Goal: Information Seeking & Learning: Find specific page/section

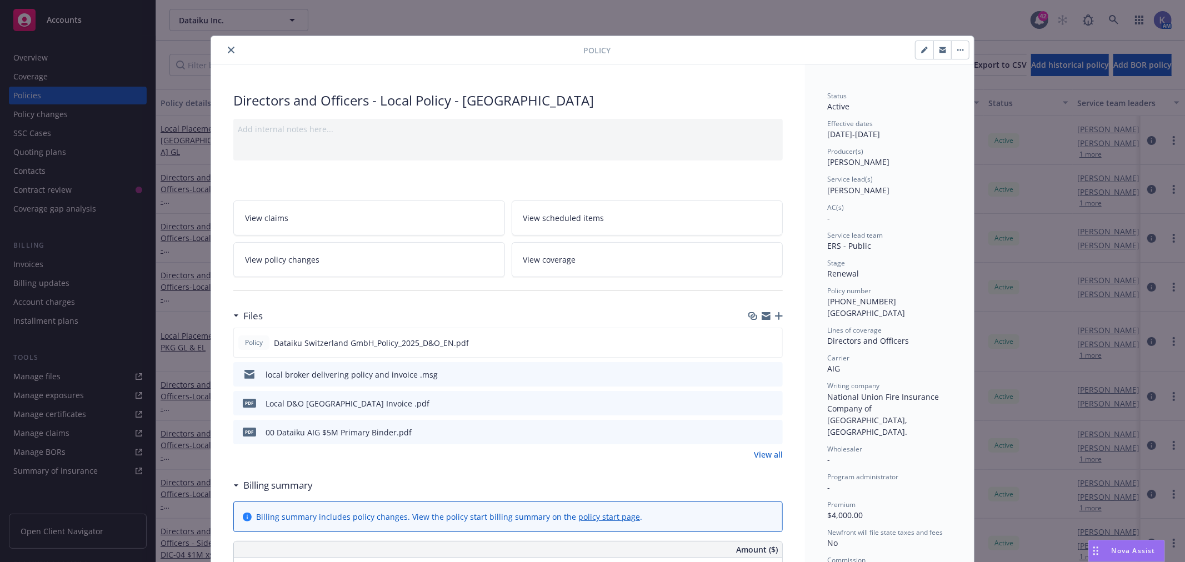
scroll to position [33, 0]
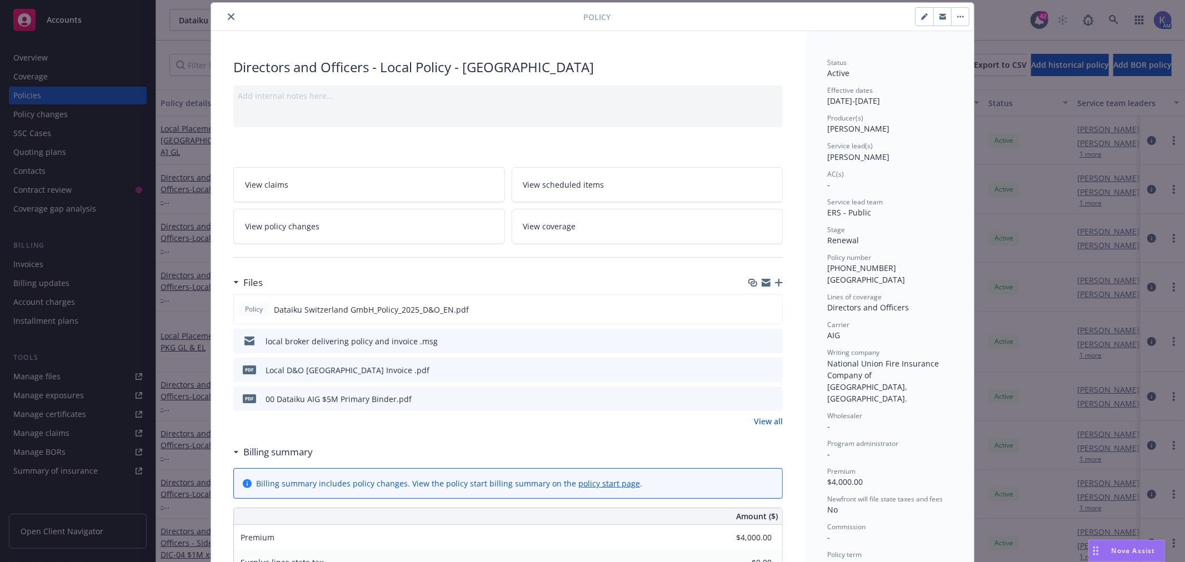
click at [228, 19] on icon "close" at bounding box center [231, 16] width 7 height 7
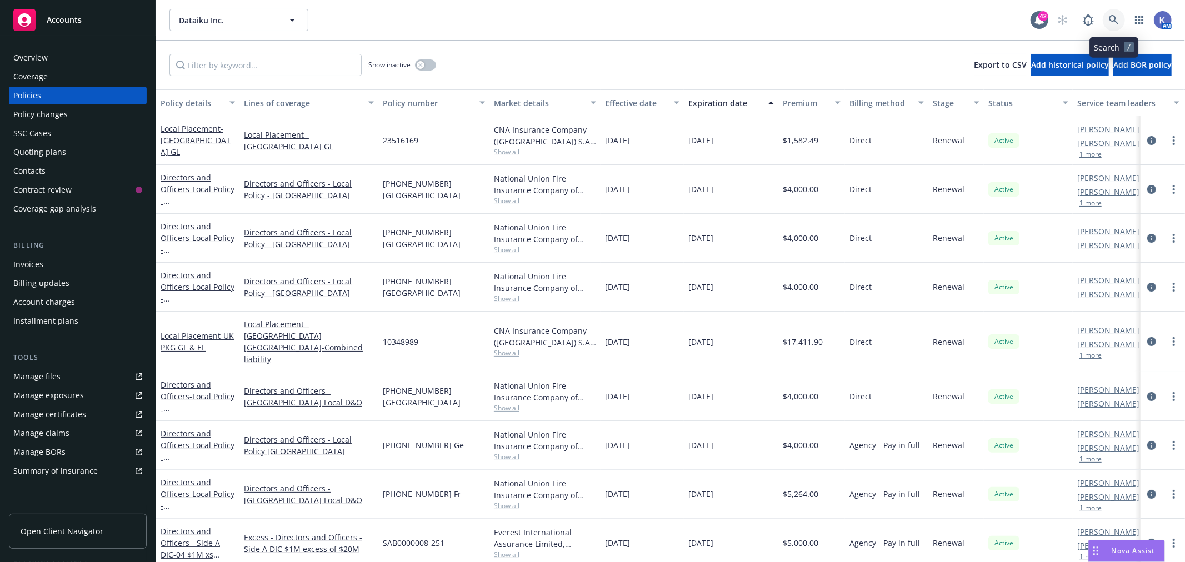
click at [1115, 22] on icon at bounding box center [1114, 20] width 10 height 10
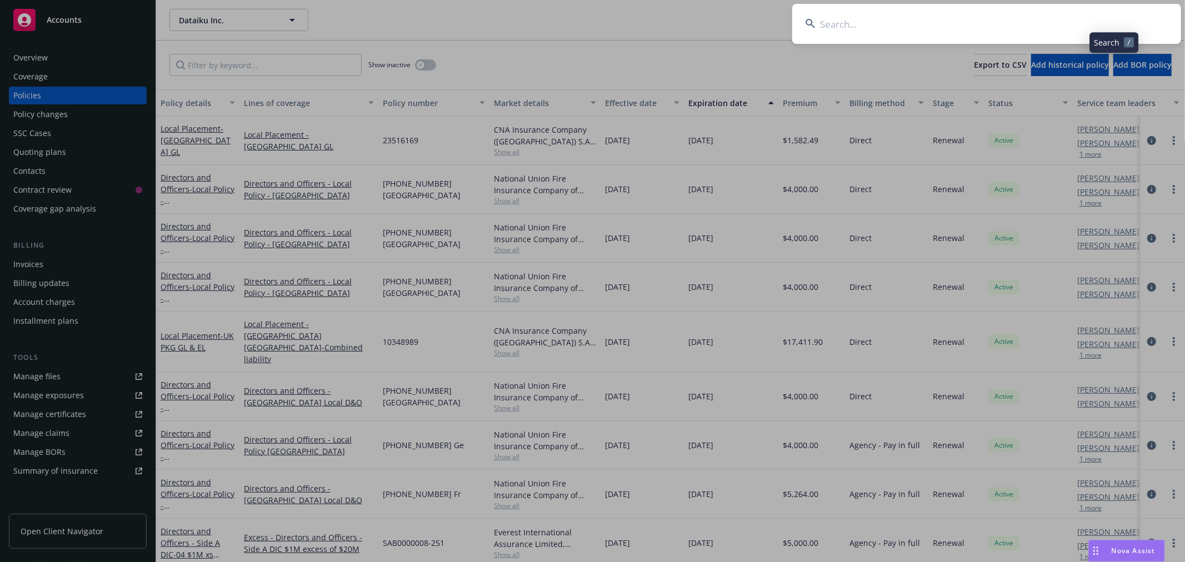
drag, startPoint x: 1115, startPoint y: 22, endPoint x: 1091, endPoint y: 22, distance: 23.3
click at [1091, 22] on input at bounding box center [986, 24] width 389 height 40
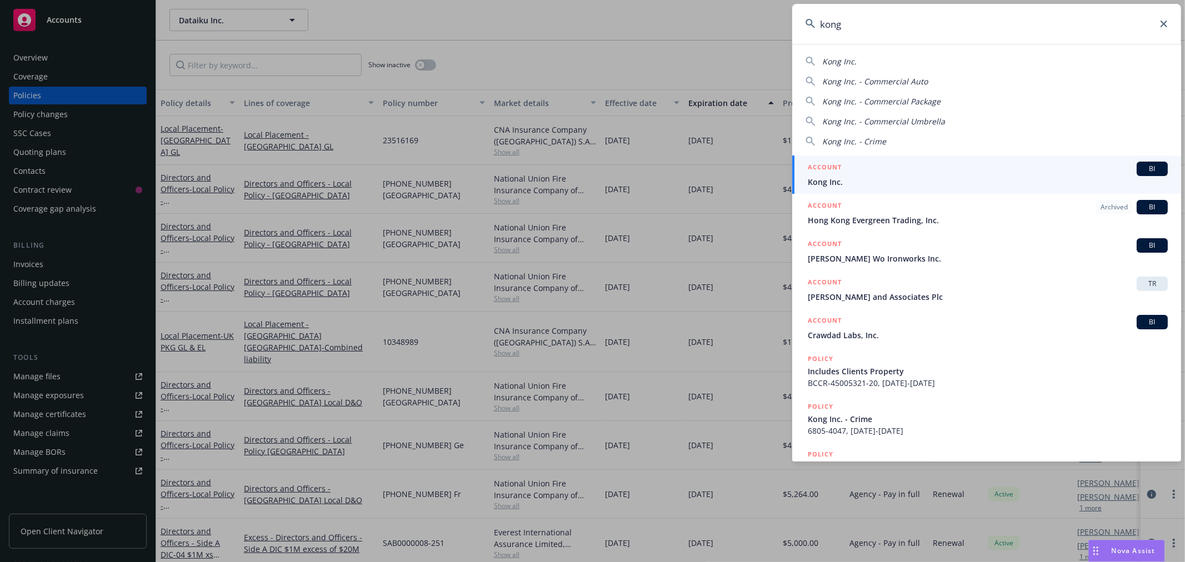
type input "kong"
click at [836, 184] on span "Kong Inc." at bounding box center [988, 182] width 360 height 12
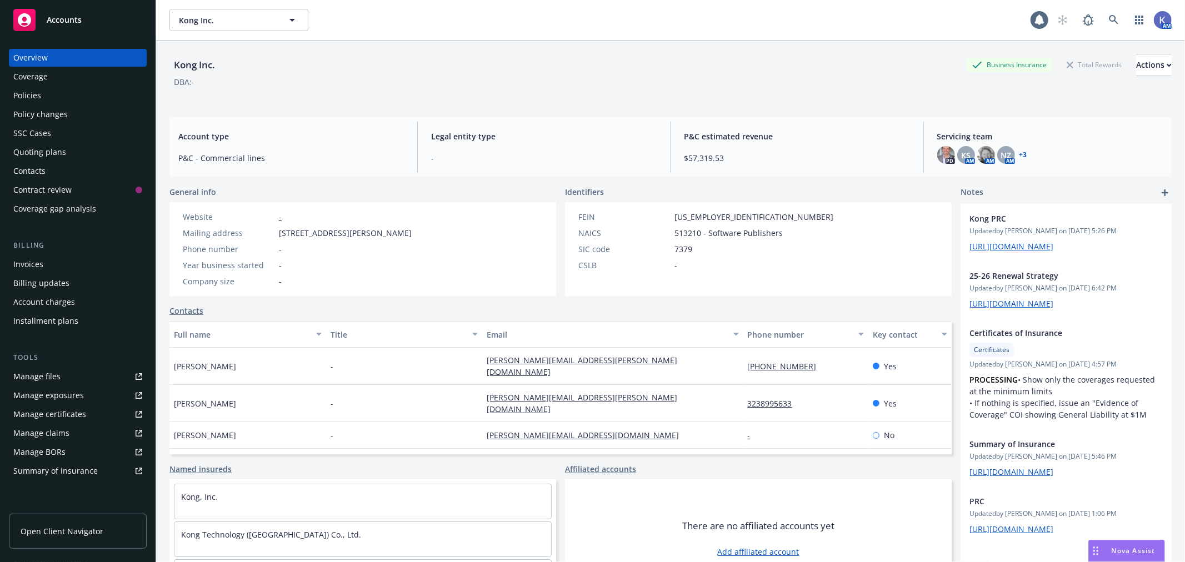
click at [38, 99] on div "Policies" at bounding box center [27, 96] width 28 height 18
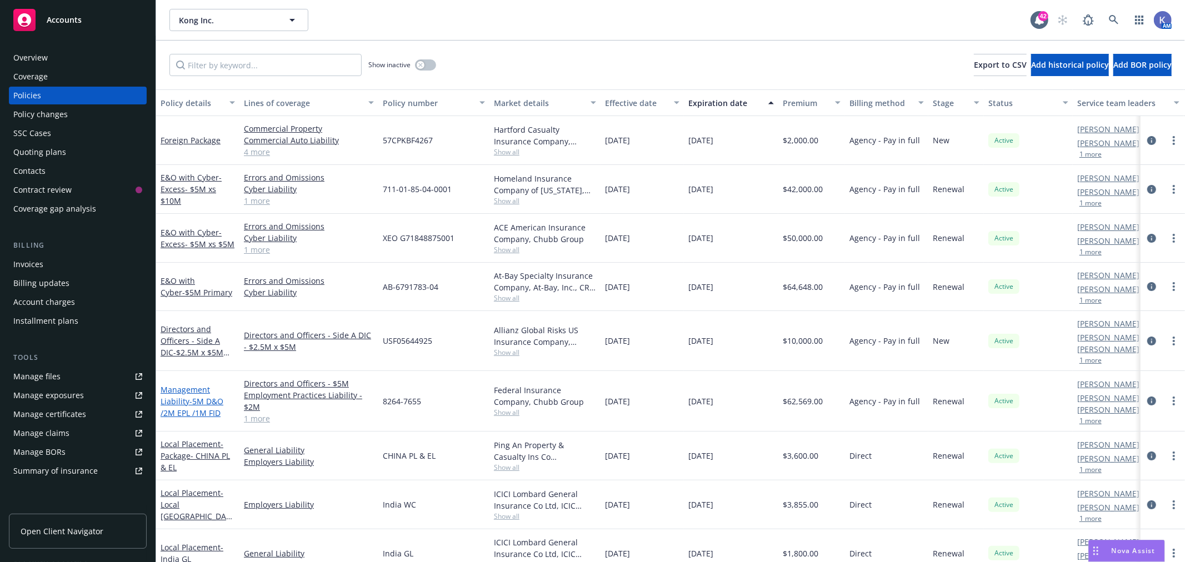
click at [188, 396] on span "- 5M D&O /2M EPL /1M FID" at bounding box center [192, 407] width 63 height 22
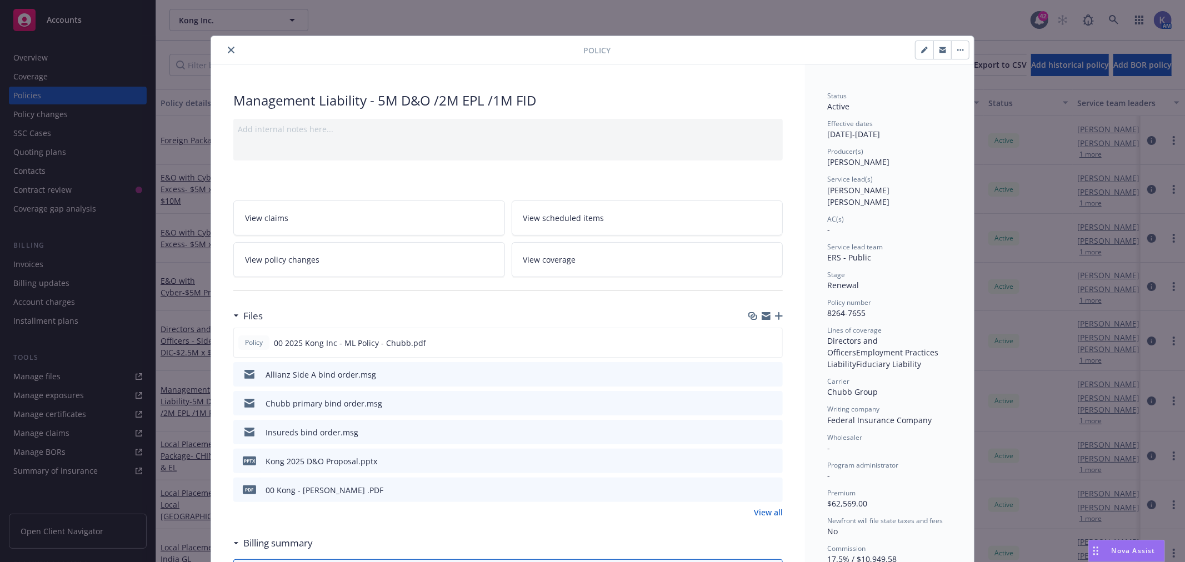
click at [228, 50] on icon "close" at bounding box center [231, 50] width 7 height 7
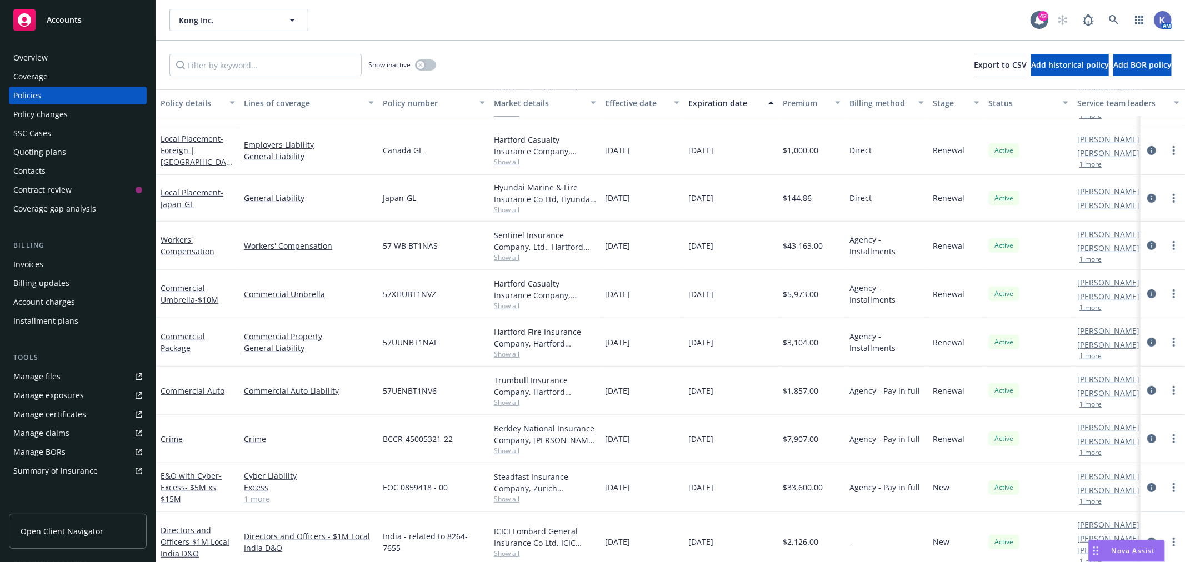
scroll to position [403, 0]
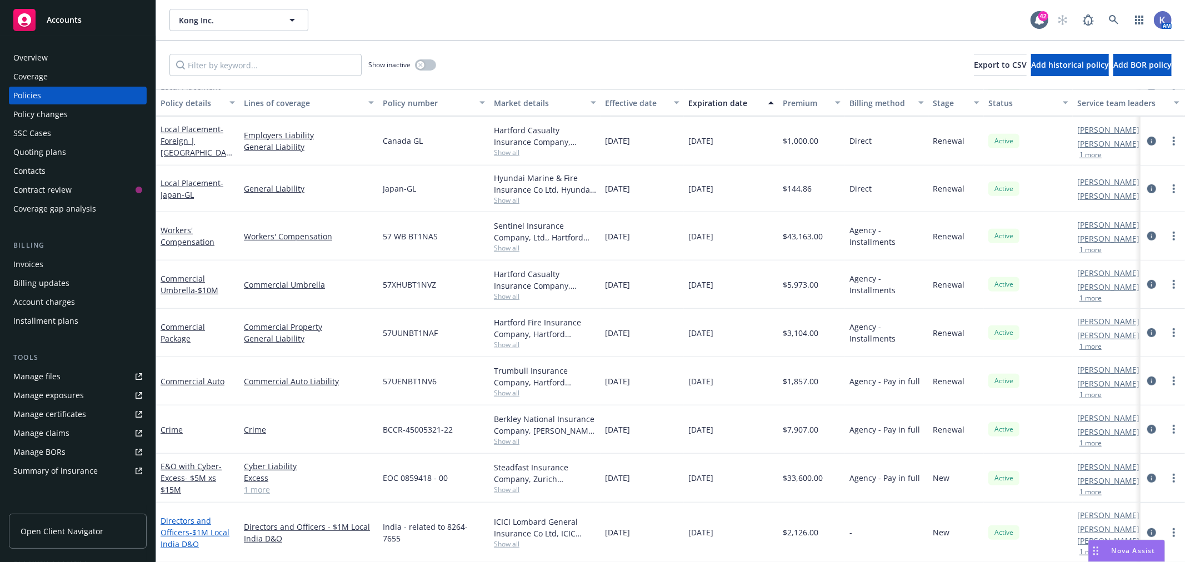
click at [176, 515] on link "Directors and Officers - $1M Local India D&O" at bounding box center [195, 532] width 69 height 34
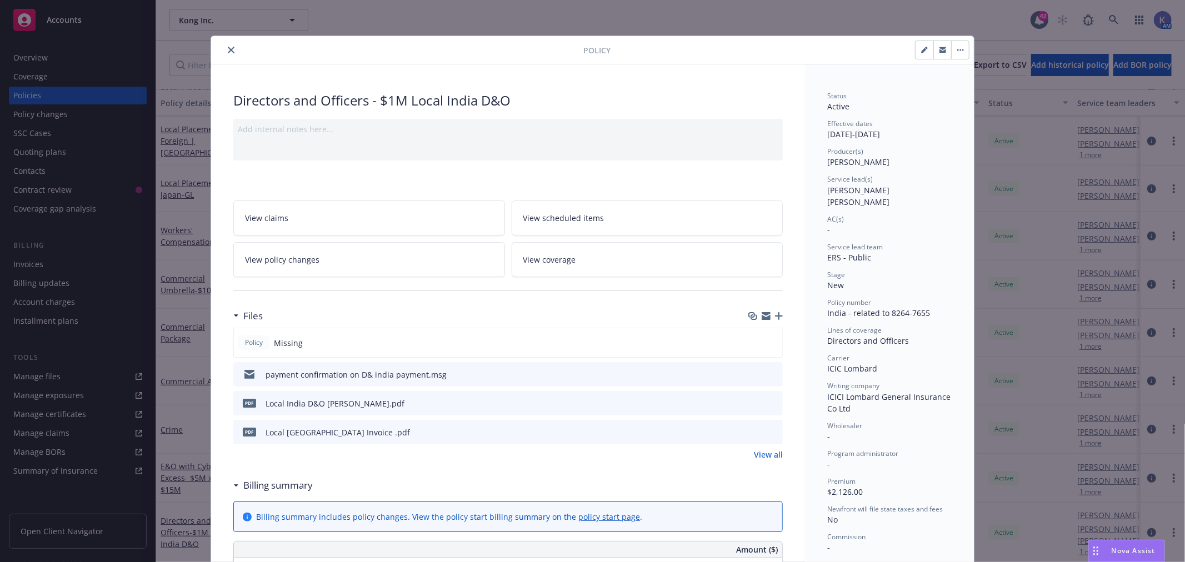
click at [228, 47] on icon "close" at bounding box center [231, 50] width 7 height 7
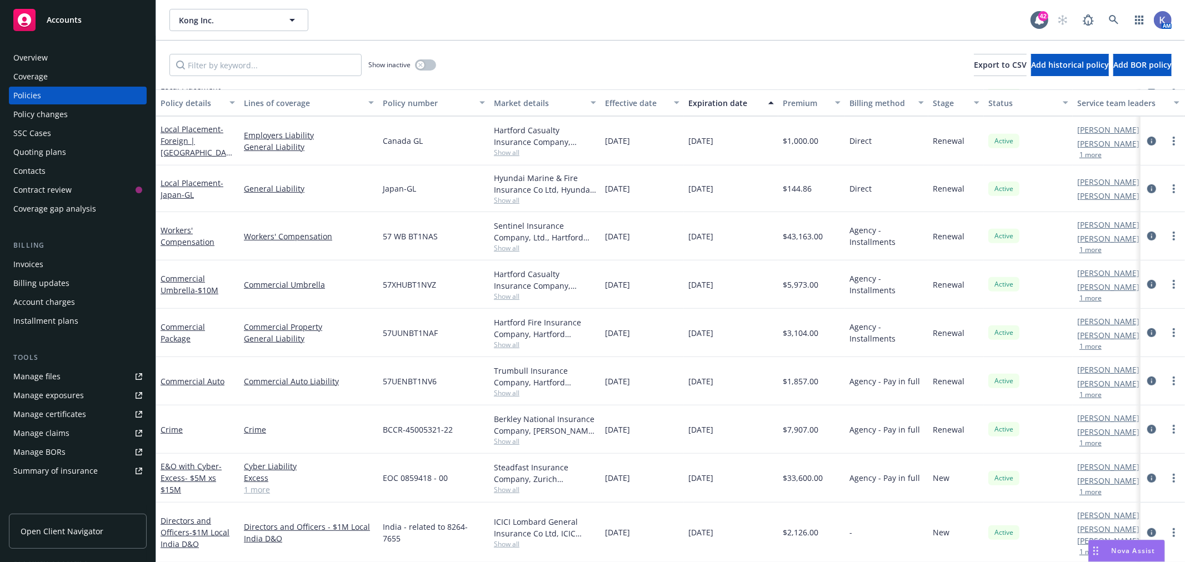
click at [367, 14] on div "Kong Inc. Kong Inc." at bounding box center [599, 20] width 861 height 22
click at [1115, 16] on icon at bounding box center [1114, 20] width 10 height 10
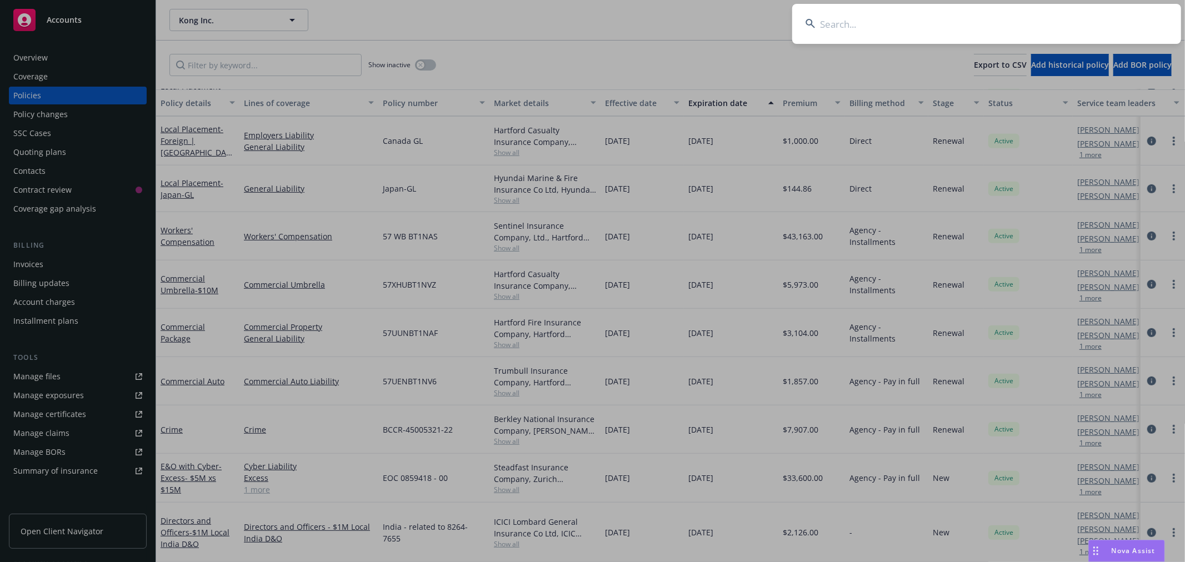
click at [1004, 30] on input at bounding box center [986, 24] width 389 height 40
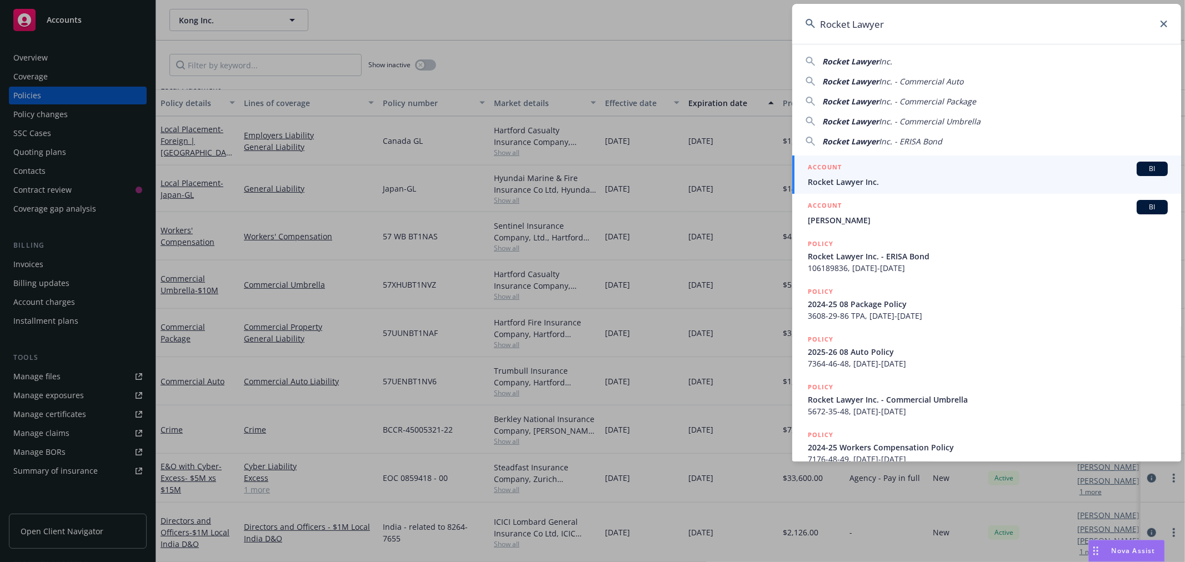
type input "Rocket Lawyer"
click at [845, 184] on span "Rocket Lawyer Inc." at bounding box center [988, 182] width 360 height 12
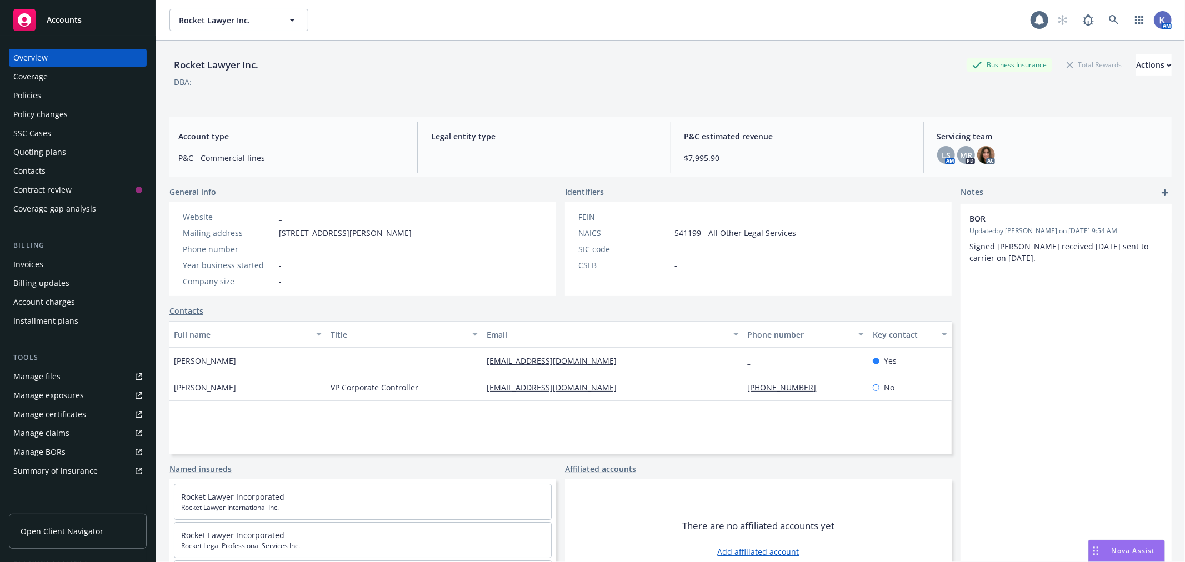
click at [65, 96] on div "Policies" at bounding box center [77, 96] width 129 height 18
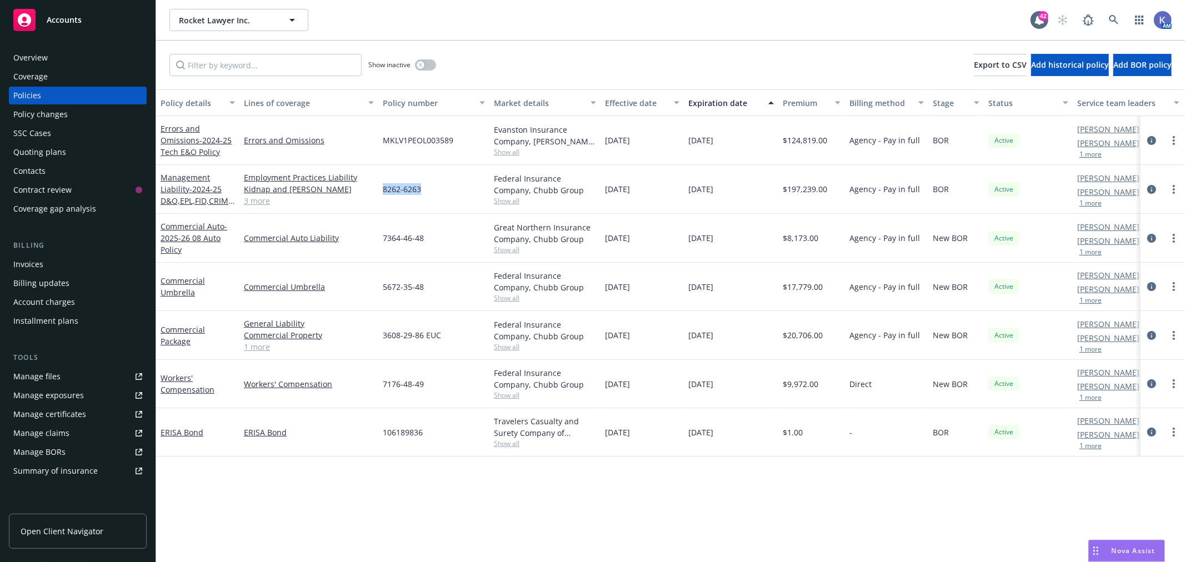
drag, startPoint x: 384, startPoint y: 189, endPoint x: 421, endPoint y: 189, distance: 37.2
click at [421, 189] on div "8262-6263" at bounding box center [433, 189] width 111 height 49
copy span "8262-6263"
click at [1115, 24] on icon at bounding box center [1114, 20] width 10 height 10
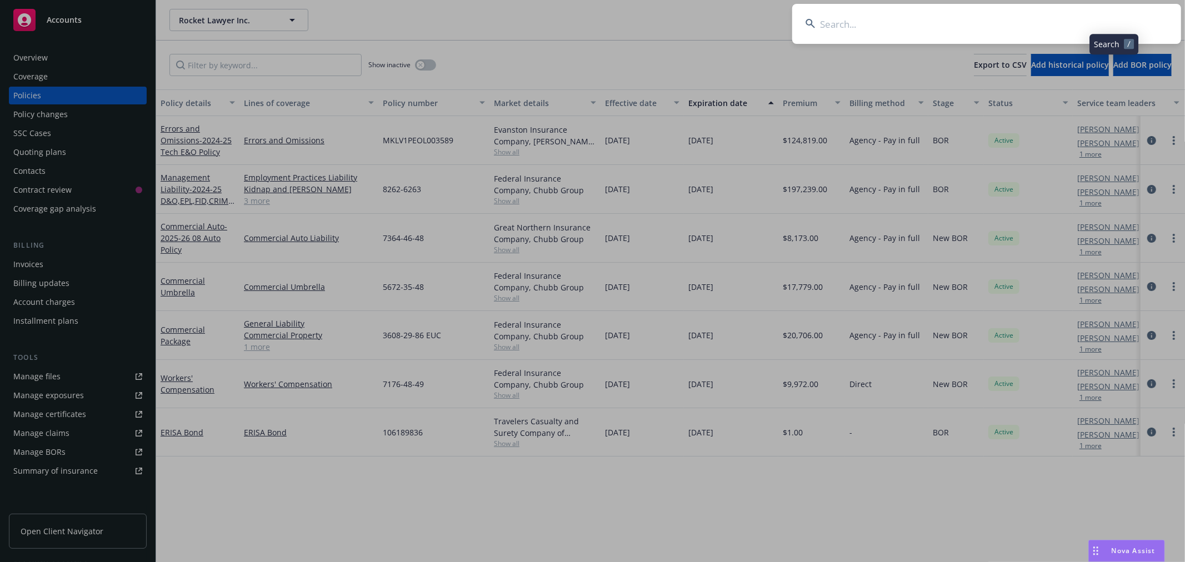
click at [1061, 25] on input at bounding box center [986, 24] width 389 height 40
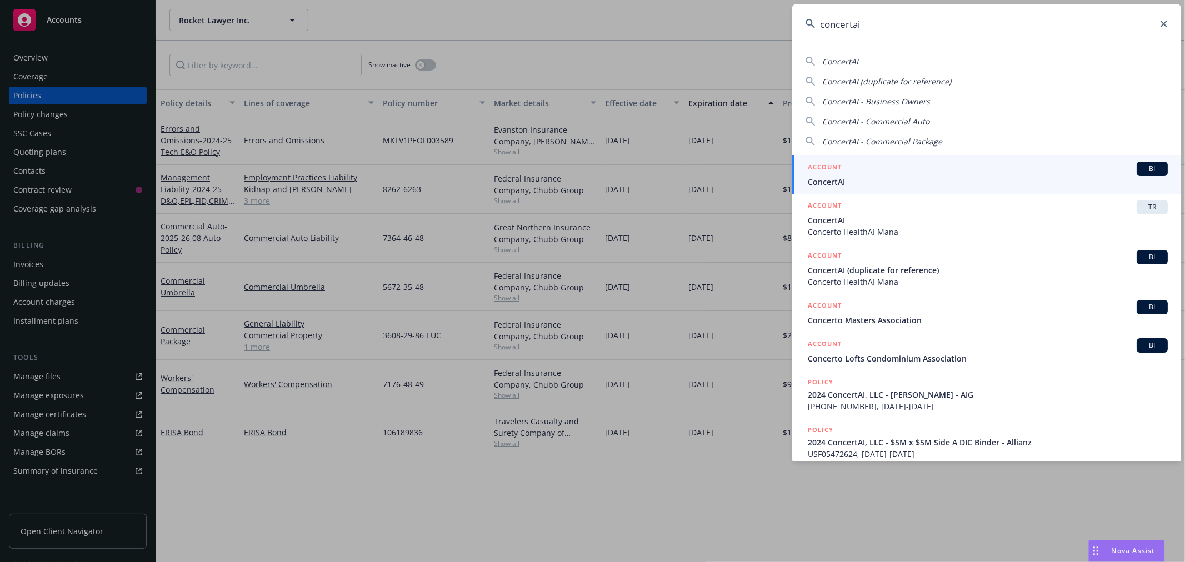
type input "concertai"
click at [837, 176] on span "ConcertAI" at bounding box center [988, 182] width 360 height 12
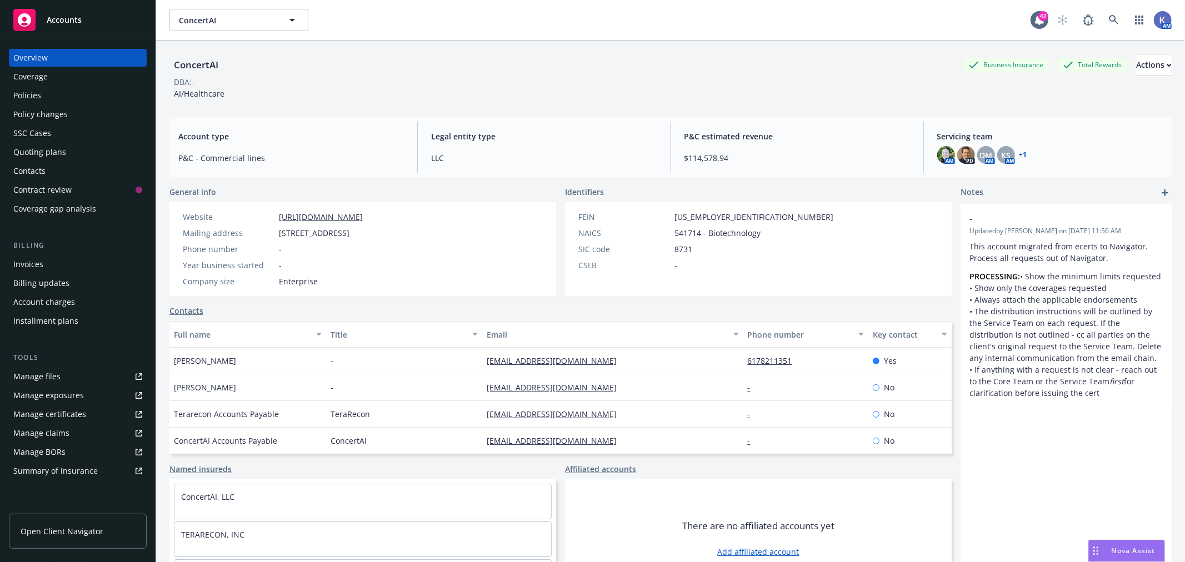
click at [56, 102] on div "Policies" at bounding box center [77, 96] width 129 height 18
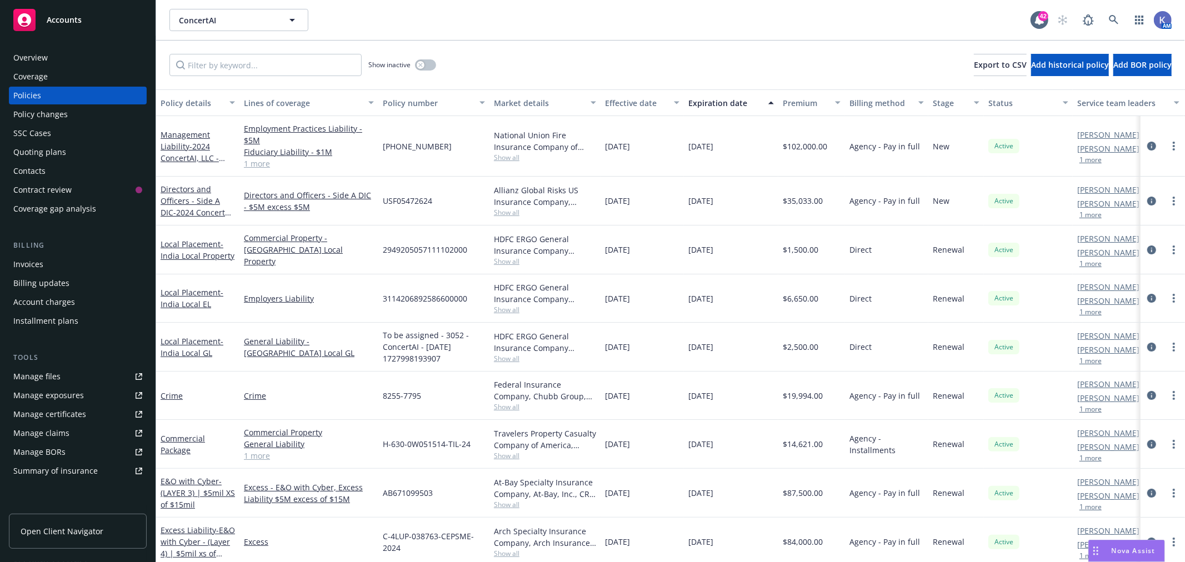
click at [260, 162] on link "1 more" at bounding box center [309, 164] width 130 height 12
click at [740, 59] on div "Show inactive Export to CSV Add historical policy Add BOR policy" at bounding box center [670, 65] width 1029 height 49
click at [192, 144] on span "- 2024 ConcertAI, LLC - [PERSON_NAME] - AIG" at bounding box center [194, 164] width 67 height 46
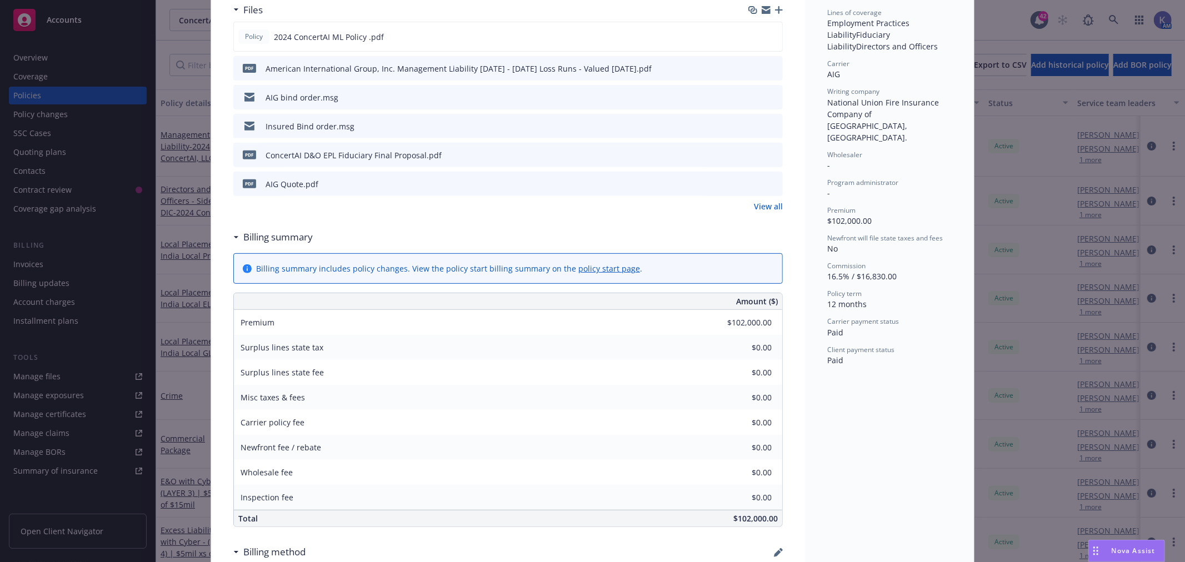
scroll to position [247, 0]
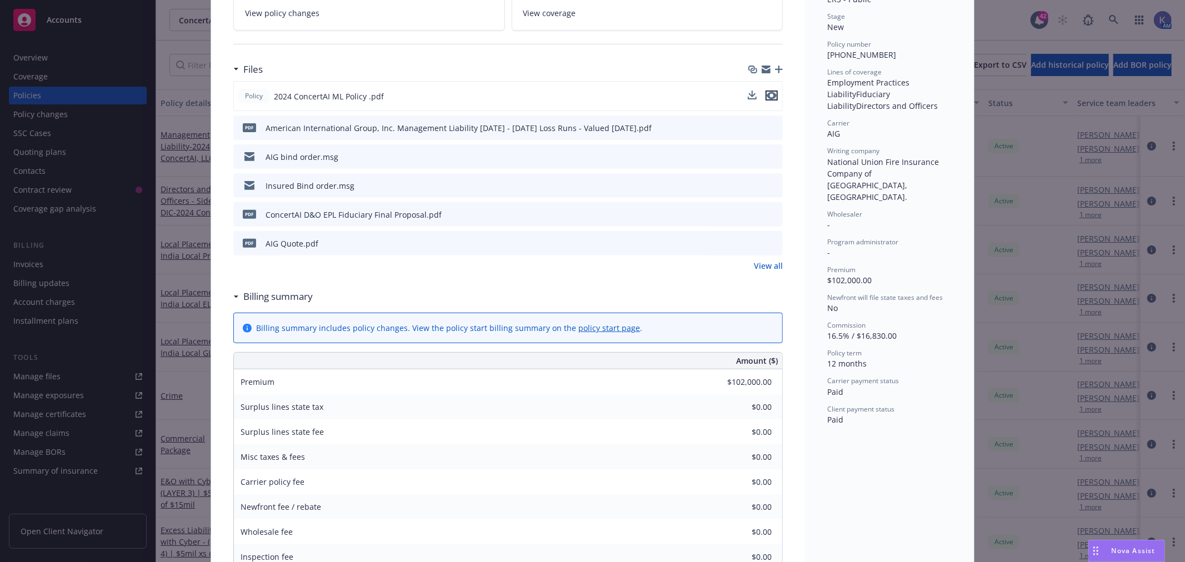
click at [770, 92] on icon "preview file" at bounding box center [771, 96] width 10 height 8
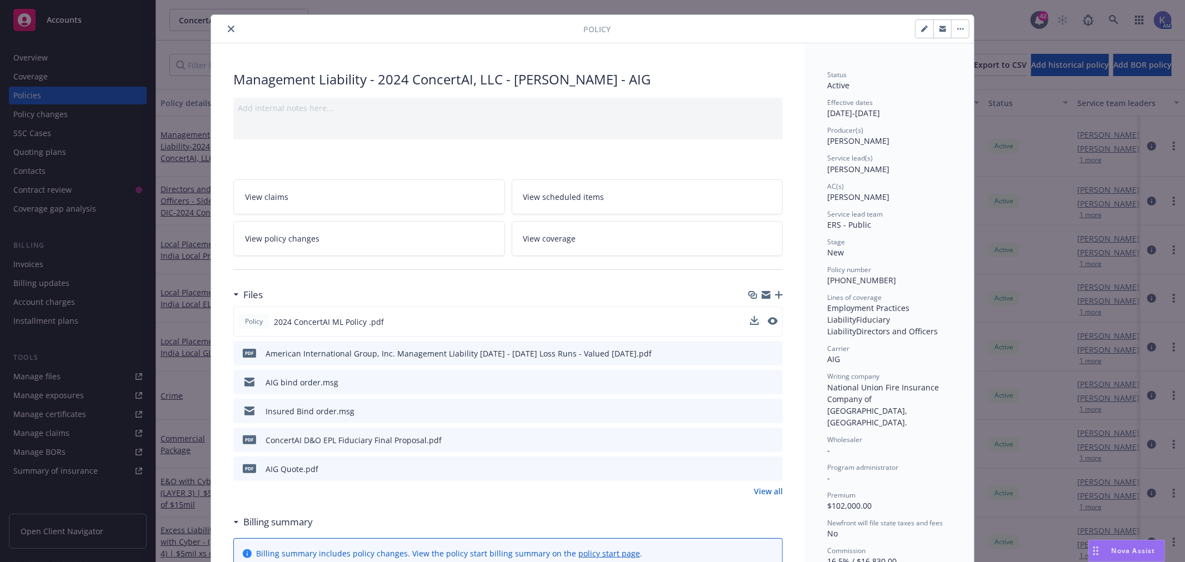
scroll to position [0, 0]
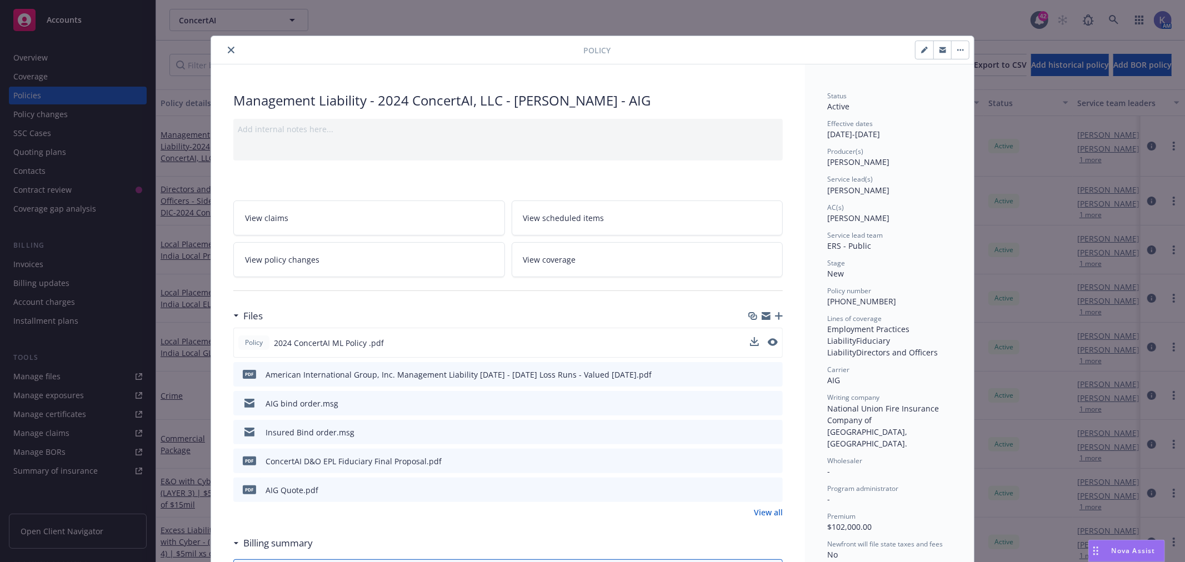
click at [228, 52] on icon "close" at bounding box center [231, 50] width 7 height 7
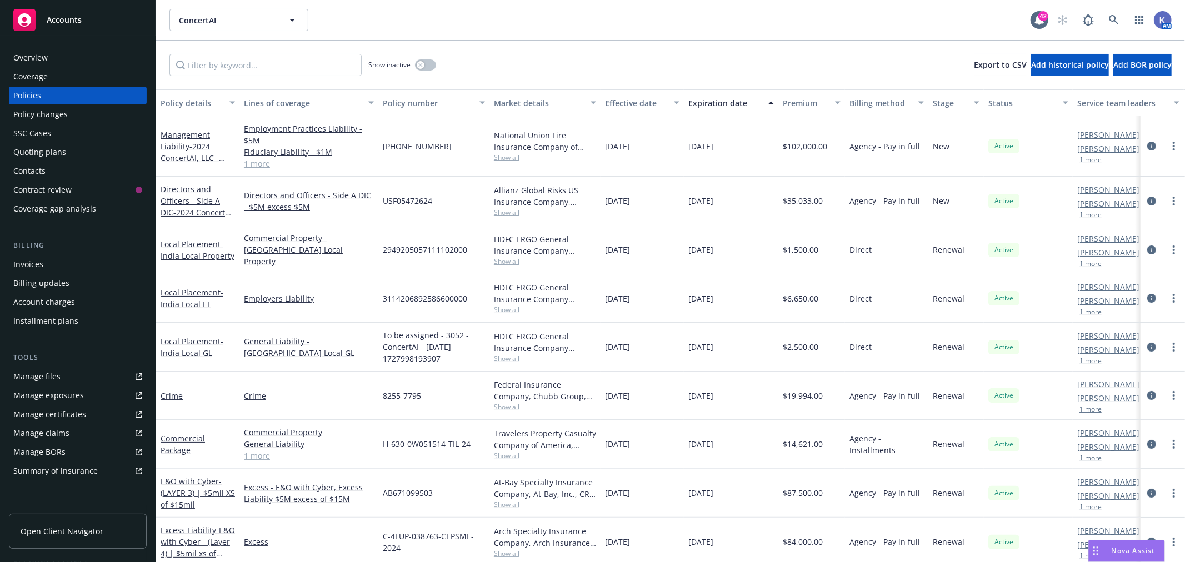
click at [438, 41] on div "Show inactive Export to CSV Add historical policy Add BOR policy" at bounding box center [670, 65] width 1029 height 49
click at [1109, 16] on icon at bounding box center [1114, 20] width 10 height 10
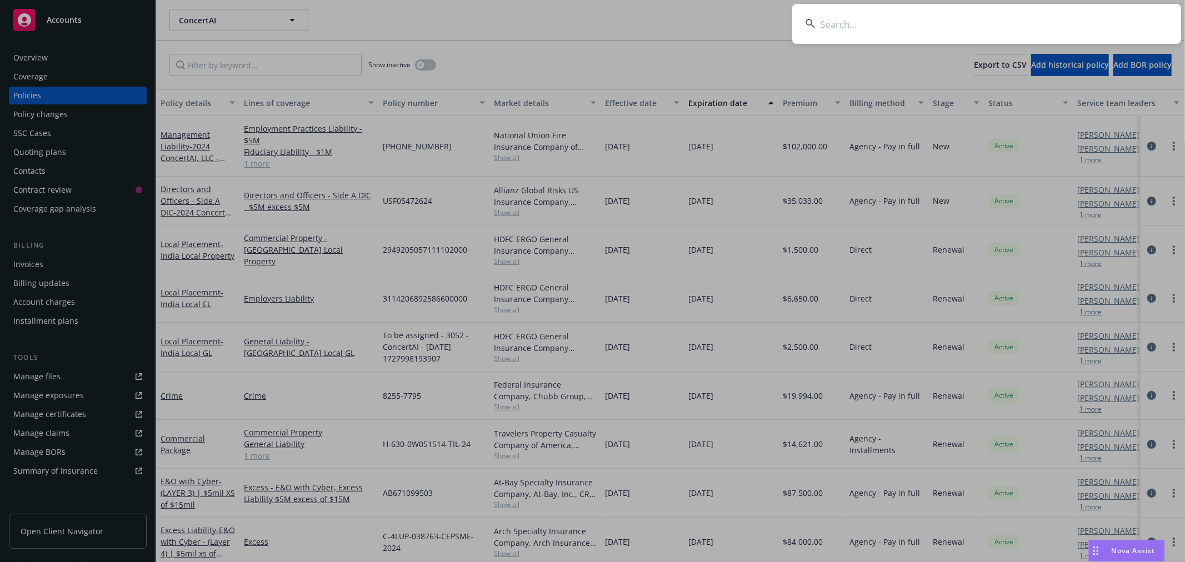
click at [1073, 19] on input at bounding box center [986, 24] width 389 height 40
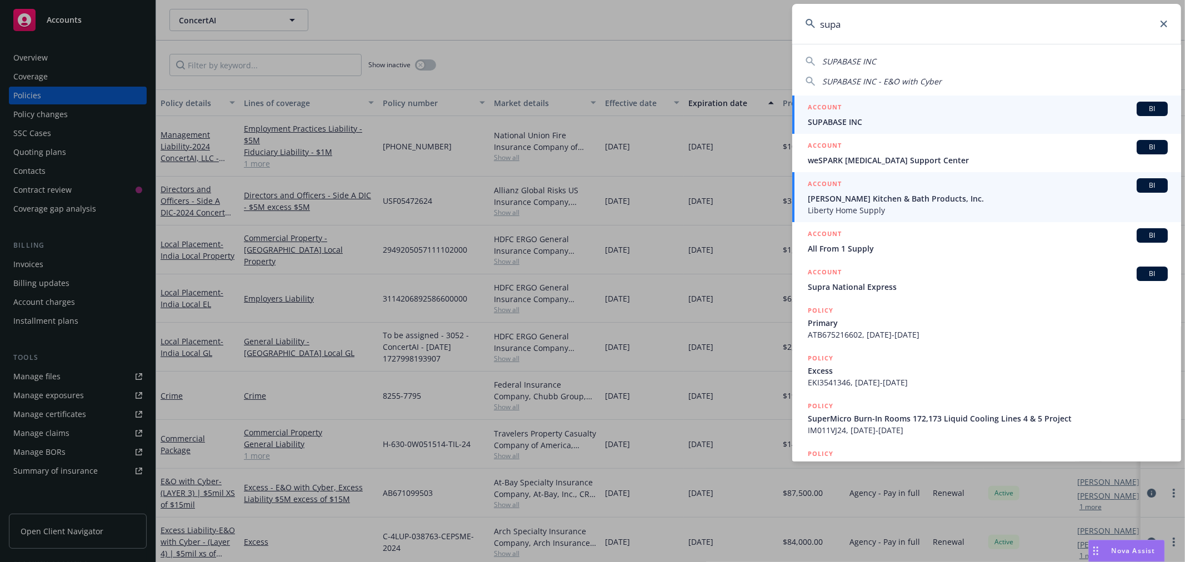
type input "supa"
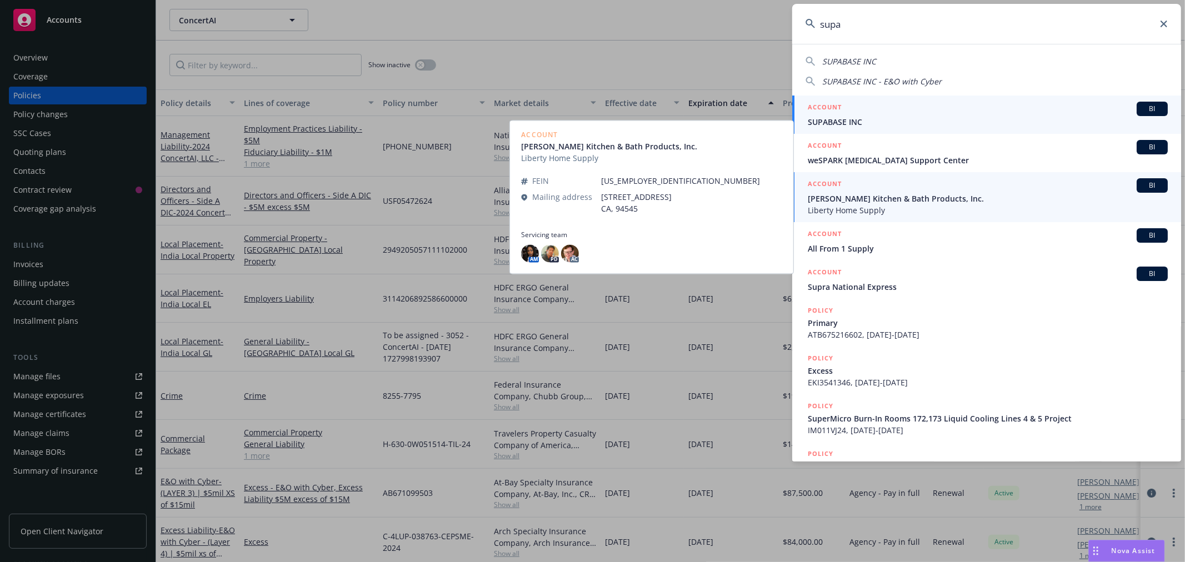
click at [847, 119] on span "SUPABASE INC" at bounding box center [988, 122] width 360 height 12
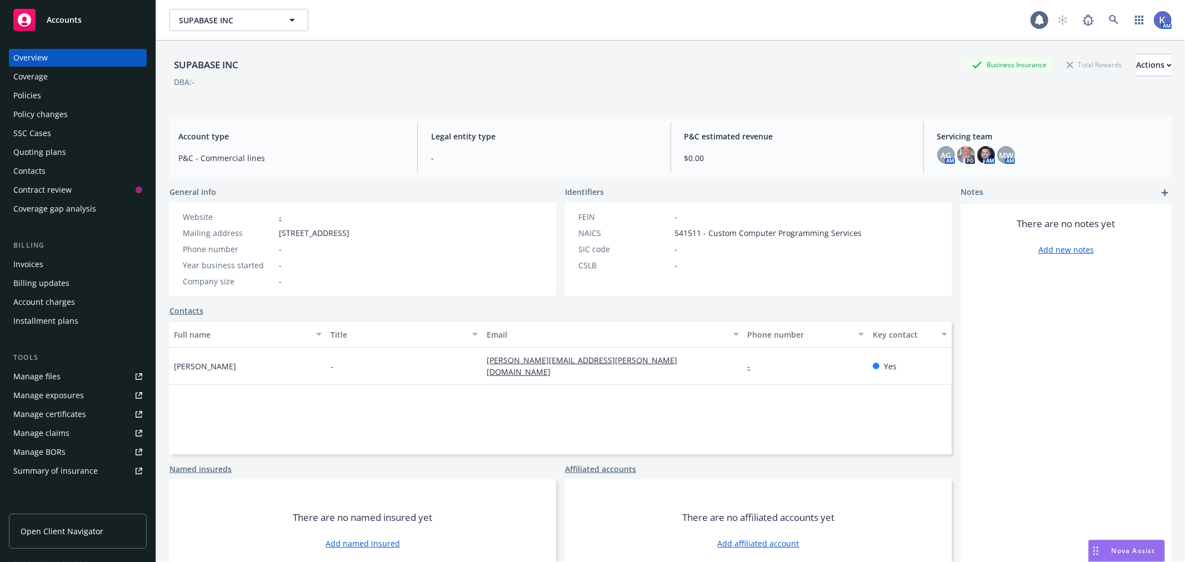
click at [68, 96] on div "Policies" at bounding box center [77, 96] width 129 height 18
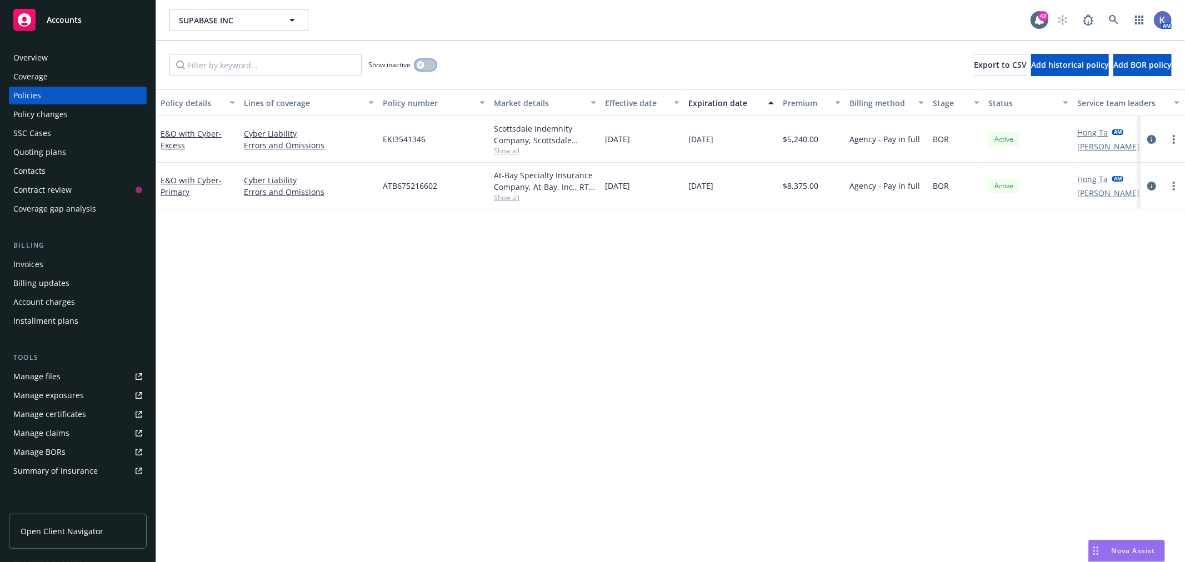
click at [420, 64] on icon "button" at bounding box center [420, 65] width 4 height 4
click at [591, 61] on div "Show inactive Export to CSV Add historical policy Add BOR policy" at bounding box center [670, 65] width 1029 height 49
click at [547, 242] on div "Policy details Lines of coverage Policy number Market details Effective date Ex…" at bounding box center [670, 325] width 1029 height 473
click at [485, 252] on div "Policy details Lines of coverage Policy number Market details Effective date Ex…" at bounding box center [670, 325] width 1029 height 473
click at [532, 215] on div "Policy details Lines of coverage Policy number Market details Effective date Ex…" at bounding box center [670, 325] width 1029 height 473
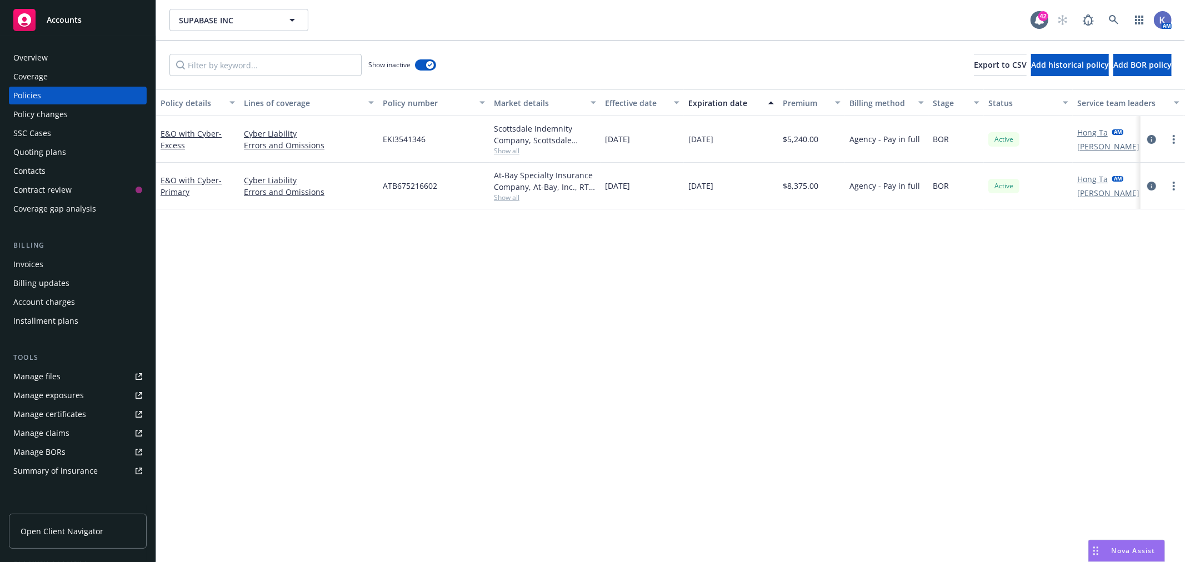
click at [661, 24] on div "SUPABASE INC SUPABASE INC" at bounding box center [599, 20] width 861 height 22
click at [699, 42] on div "Show inactive Export to CSV Add historical policy Add BOR policy" at bounding box center [670, 65] width 1029 height 49
click at [671, 24] on div "SUPABASE INC SUPABASE INC" at bounding box center [599, 20] width 861 height 22
click at [1112, 16] on icon at bounding box center [1113, 19] width 9 height 9
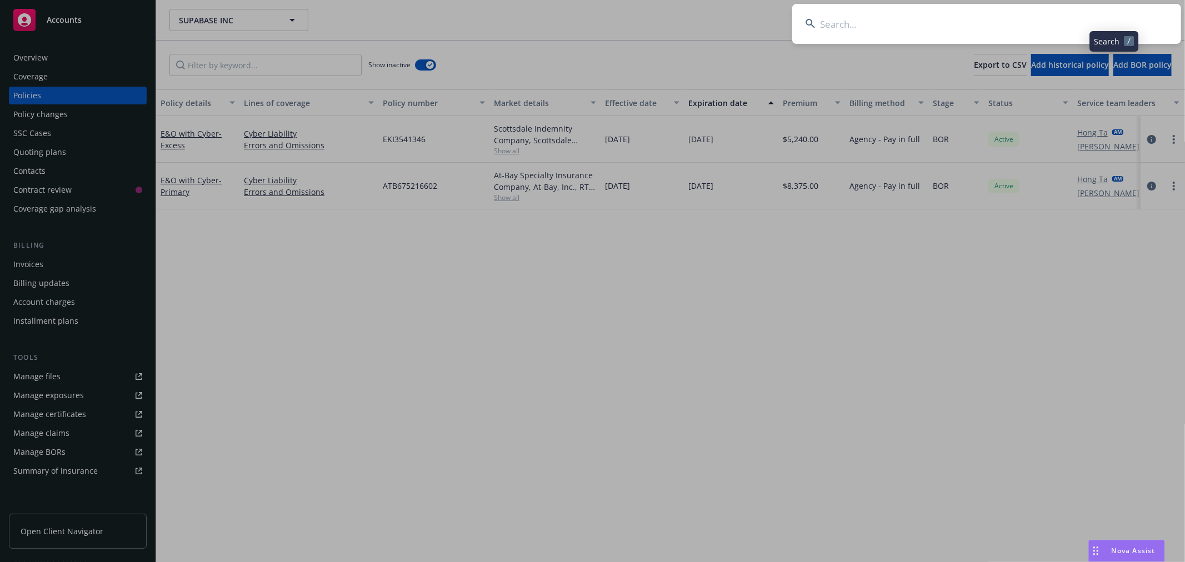
click at [1037, 24] on input at bounding box center [986, 24] width 389 height 40
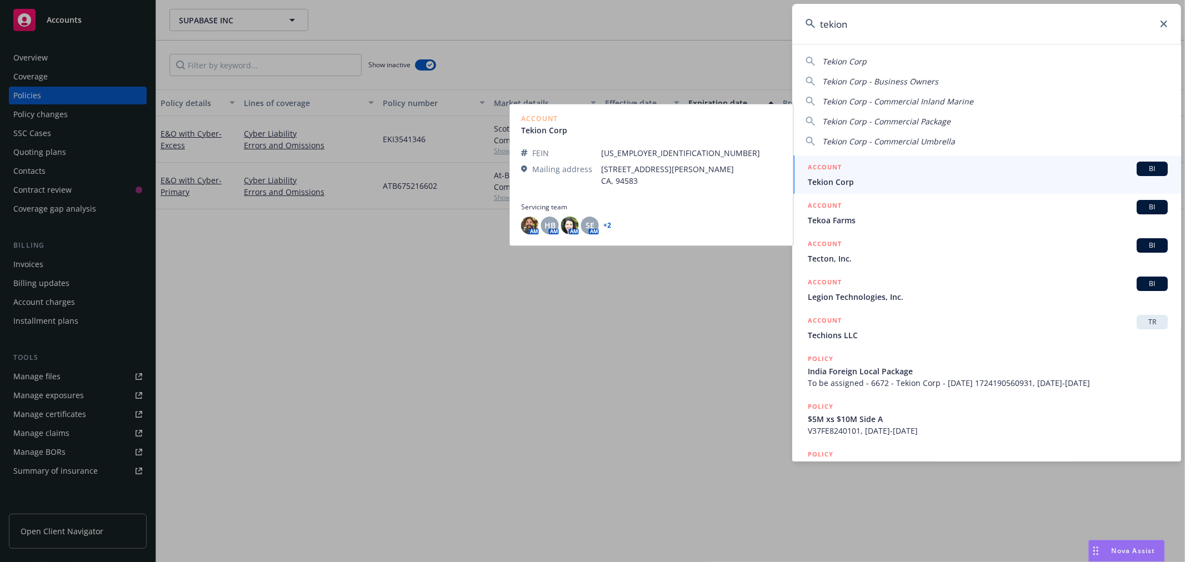
type input "tekion"
click at [833, 187] on span "Tekion Corp" at bounding box center [988, 182] width 360 height 12
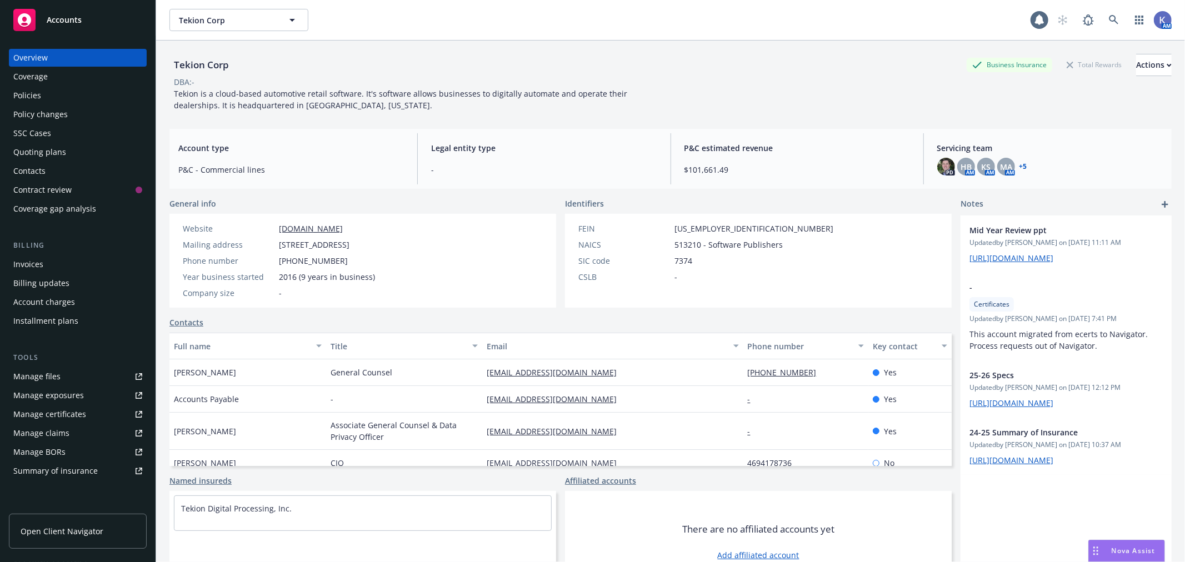
click at [64, 95] on div "Policies" at bounding box center [77, 96] width 129 height 18
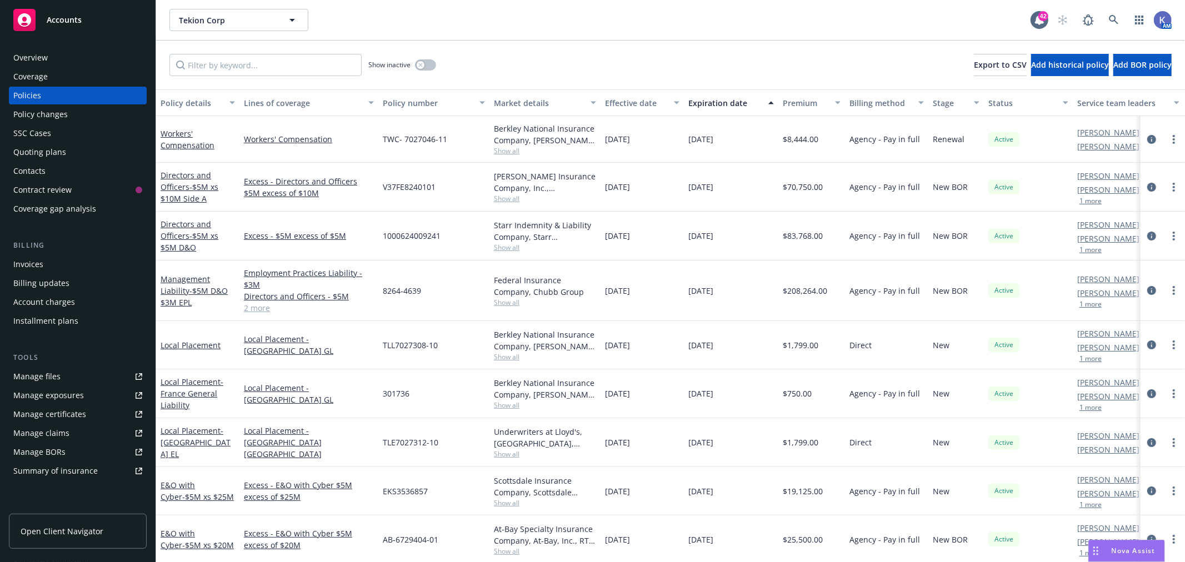
click at [505, 247] on span "Show all" at bounding box center [545, 247] width 102 height 9
click at [503, 200] on span "Show all" at bounding box center [545, 198] width 102 height 9
click at [191, 320] on div "Management Liability - $5M D&O $3M EPL" at bounding box center [197, 290] width 83 height 61
click at [1114, 19] on icon at bounding box center [1113, 19] width 9 height 9
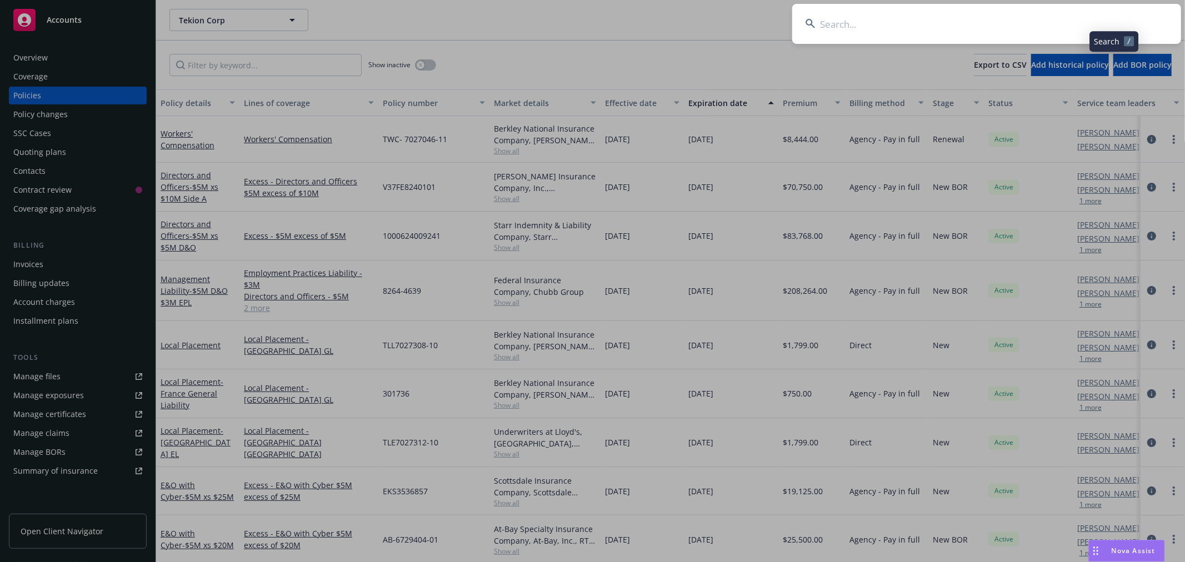
click at [1037, 23] on input at bounding box center [986, 24] width 389 height 40
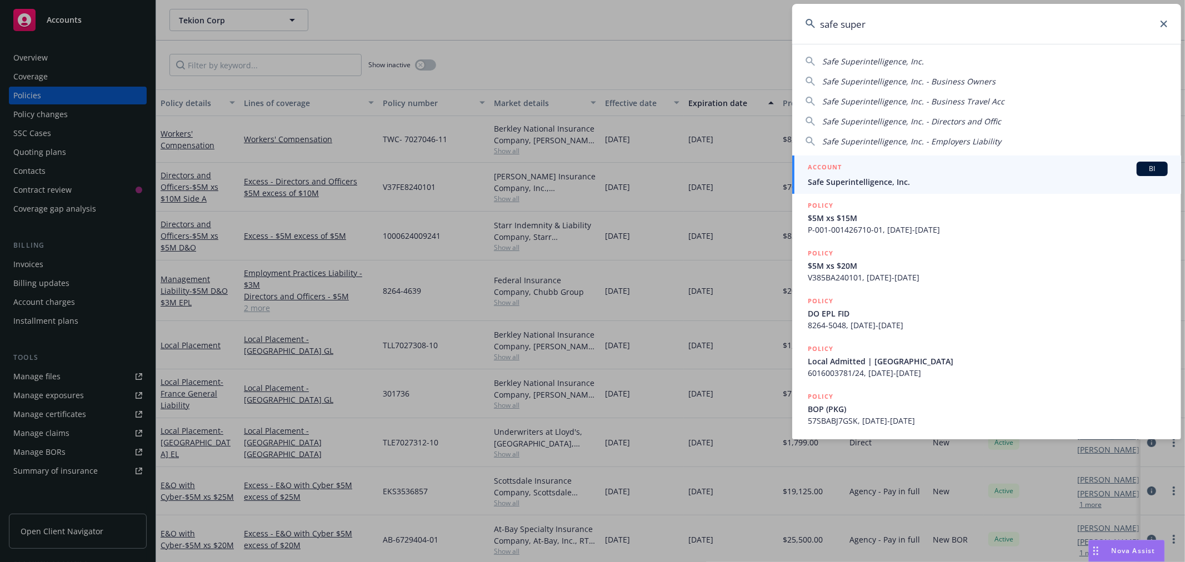
type input "safe super"
click at [841, 181] on span "Safe Superintelligence, Inc." at bounding box center [988, 182] width 360 height 12
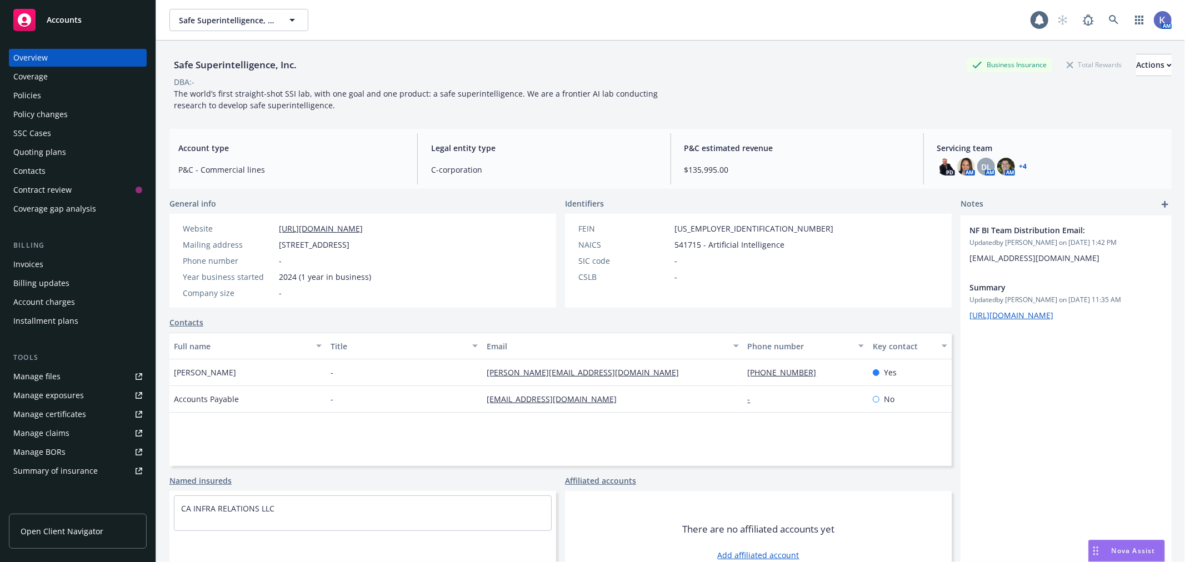
click at [68, 93] on div "Policies" at bounding box center [77, 96] width 129 height 18
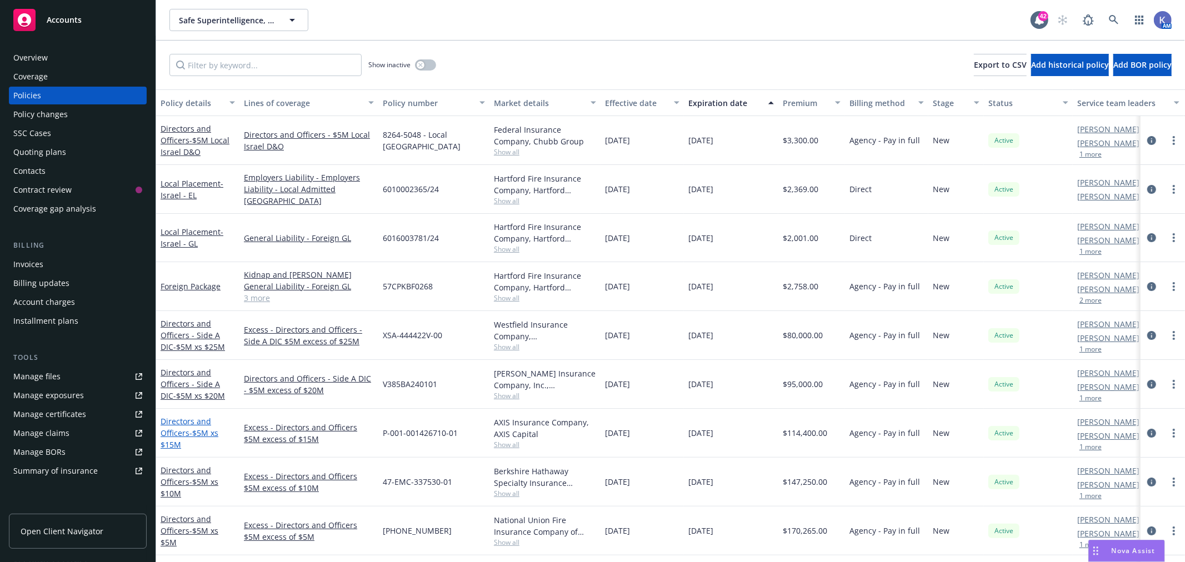
click at [186, 426] on link "Directors and Officers - $5M xs $15M" at bounding box center [190, 433] width 58 height 34
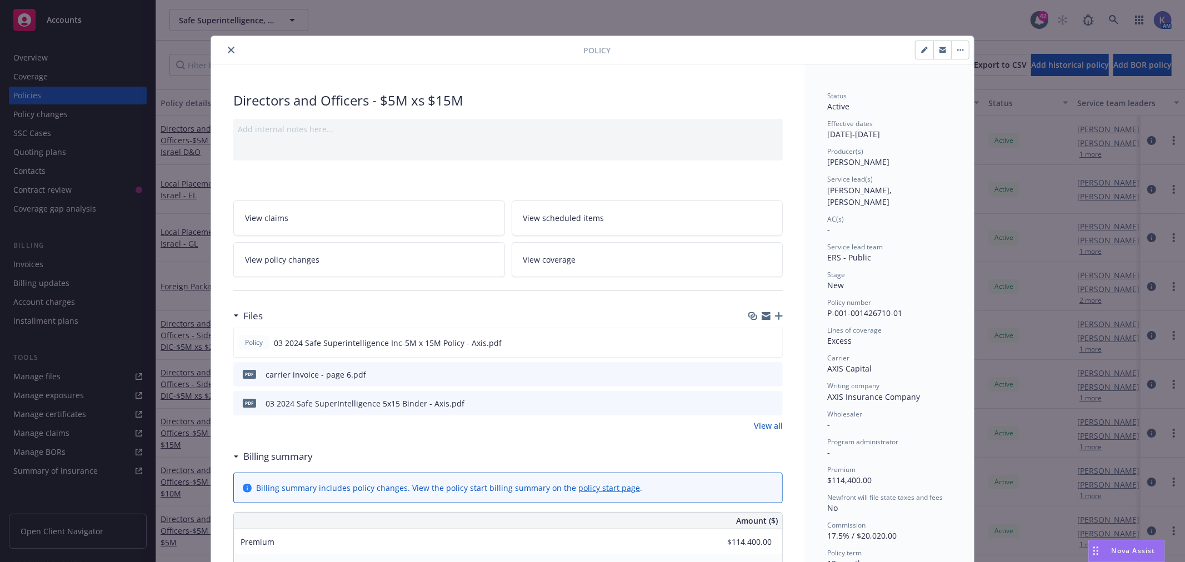
click at [768, 373] on icon "preview file" at bounding box center [772, 374] width 10 height 8
click at [228, 48] on icon "close" at bounding box center [231, 50] width 7 height 7
